Goal: Check status: Check status

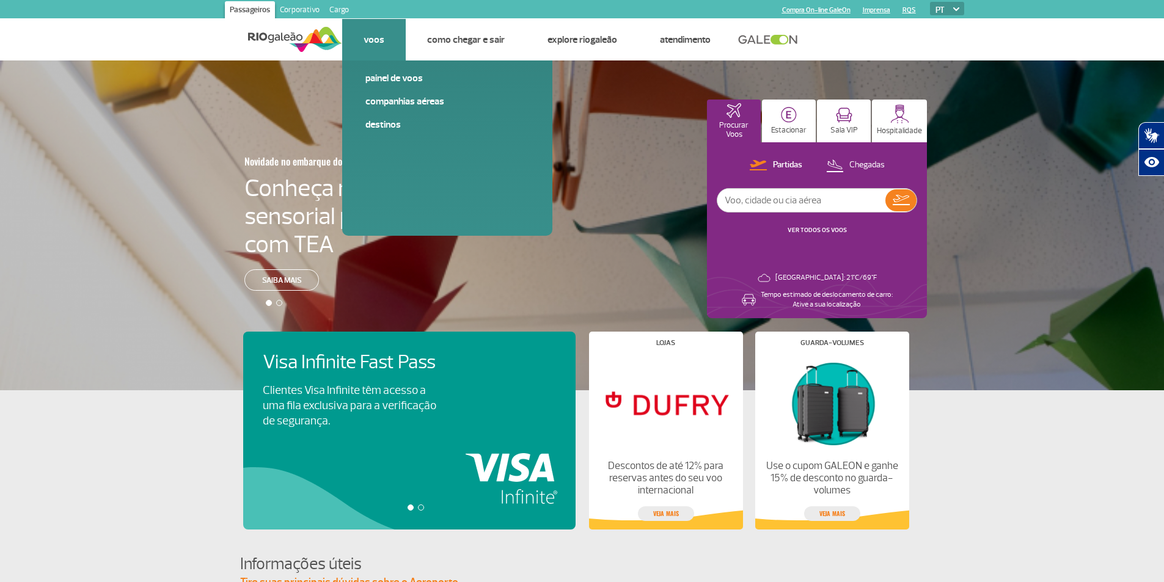
click at [367, 39] on link "Voos" at bounding box center [373, 40] width 21 height 12
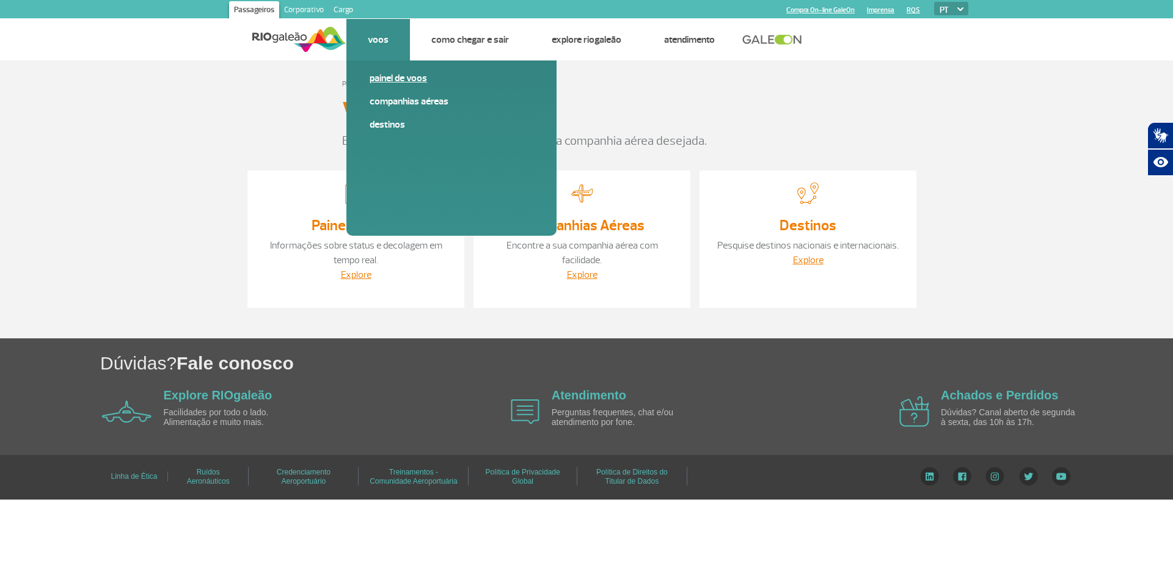
click at [400, 75] on link "Painel de voos" at bounding box center [452, 77] width 164 height 13
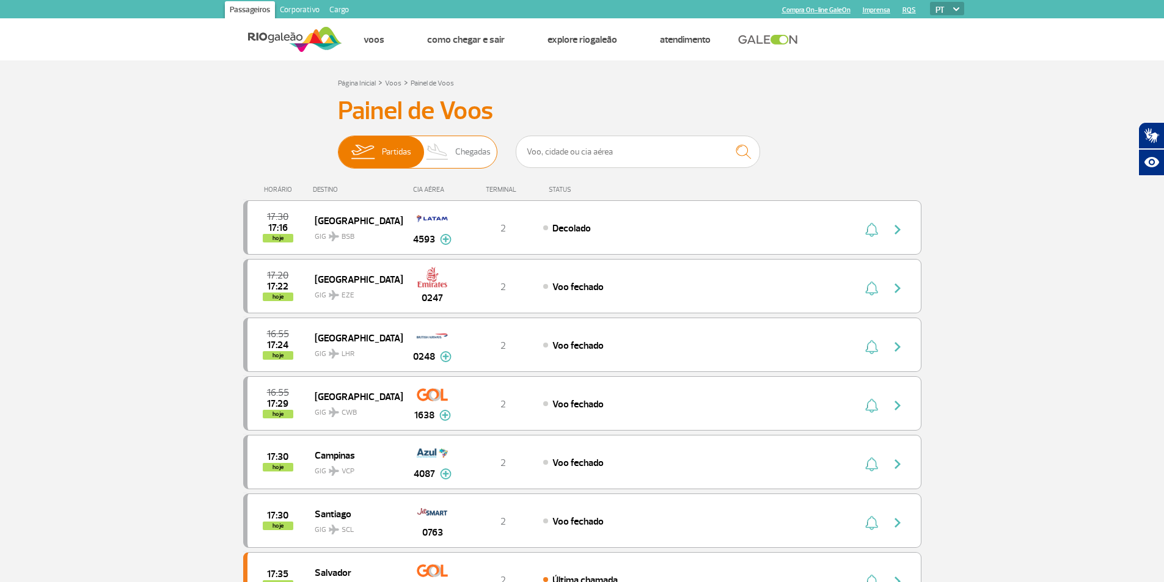
click at [471, 156] on span "Chegadas" at bounding box center [472, 152] width 35 height 32
click at [338, 146] on input "Partidas Chegadas" at bounding box center [338, 146] width 0 height 0
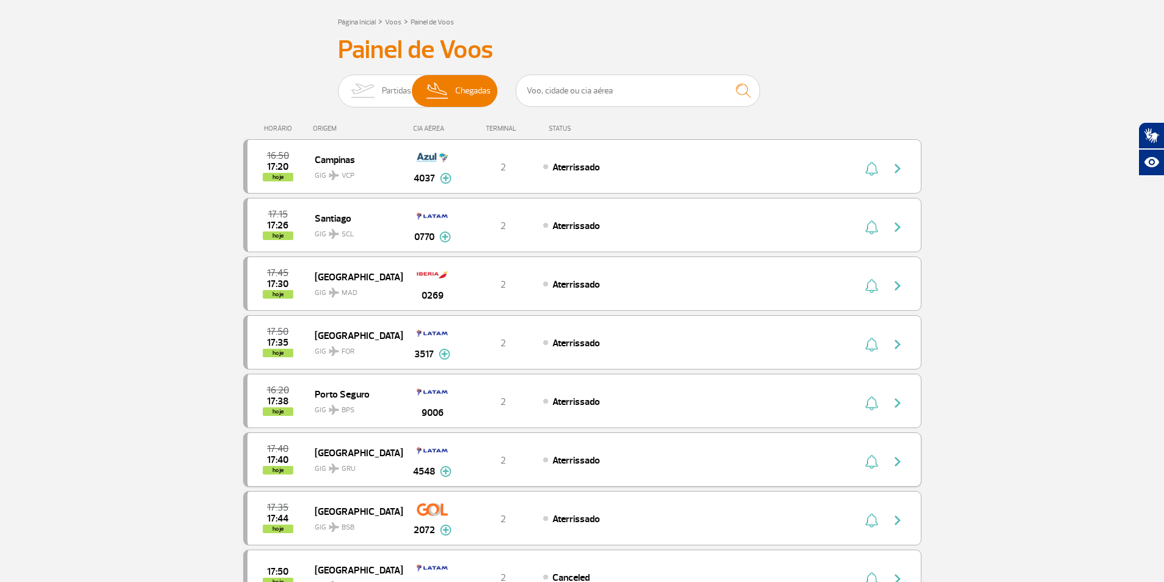
scroll to position [122, 0]
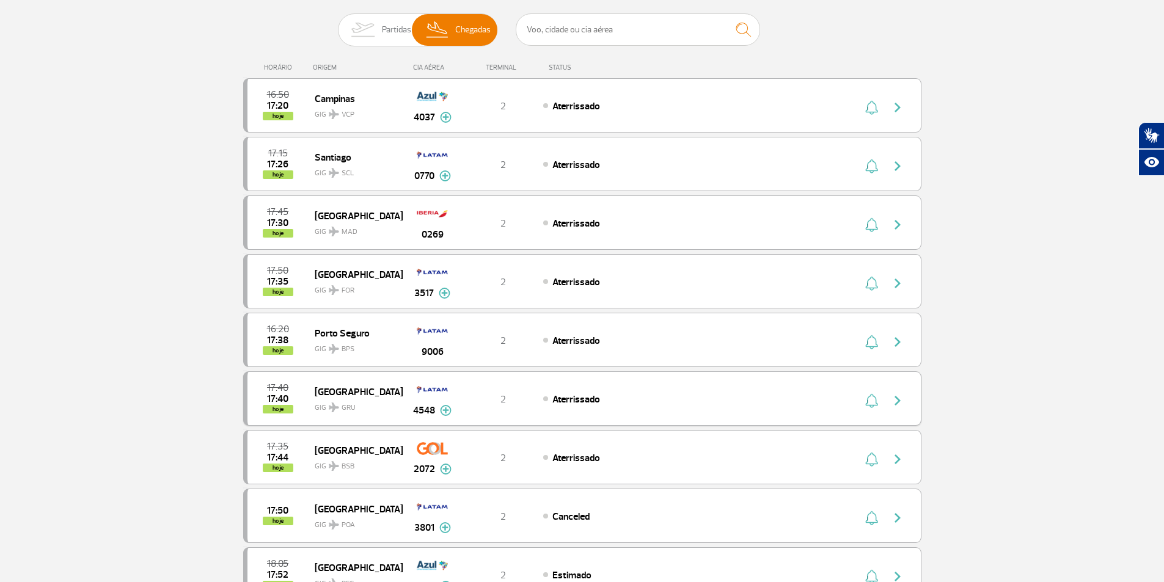
click at [896, 402] on img "button" at bounding box center [897, 400] width 15 height 15
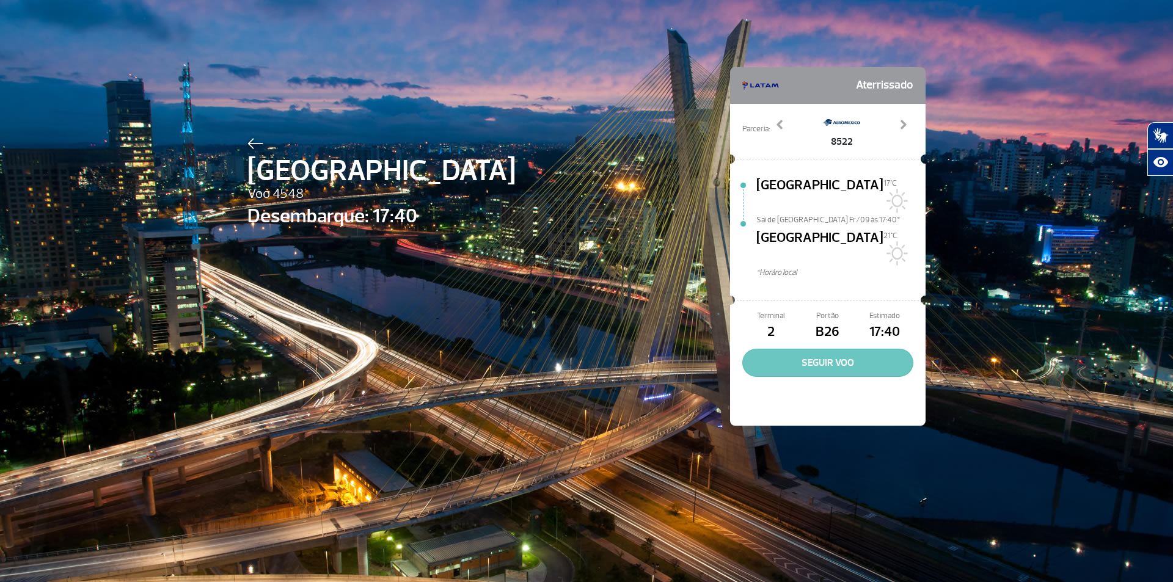
click at [838, 349] on button "SEGUIR VOO" at bounding box center [827, 363] width 171 height 28
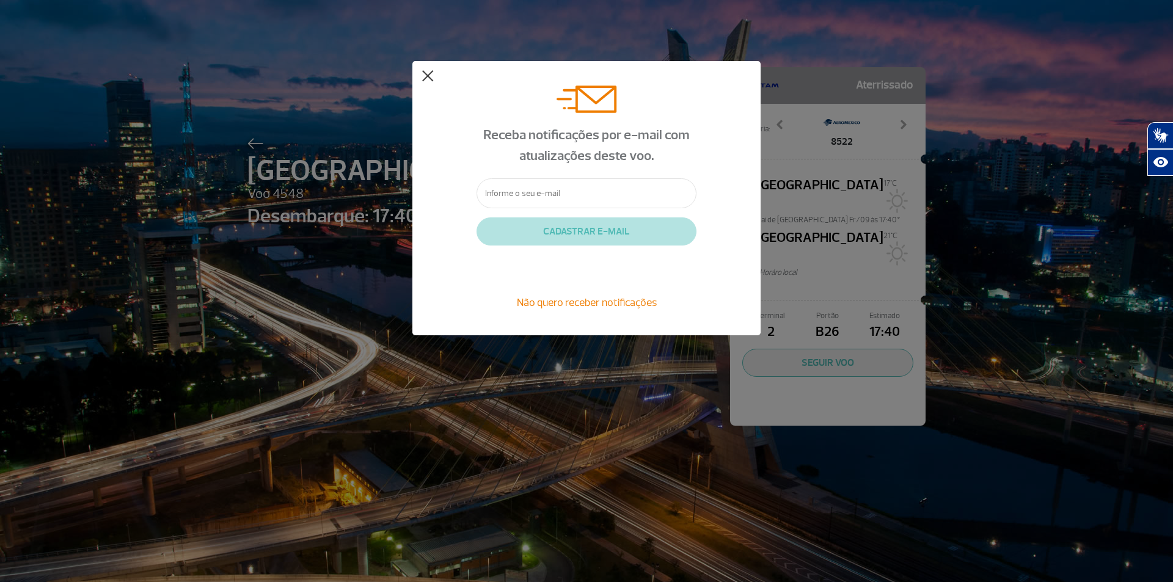
click at [429, 76] on button at bounding box center [427, 76] width 12 height 12
